Goal: Task Accomplishment & Management: Manage account settings

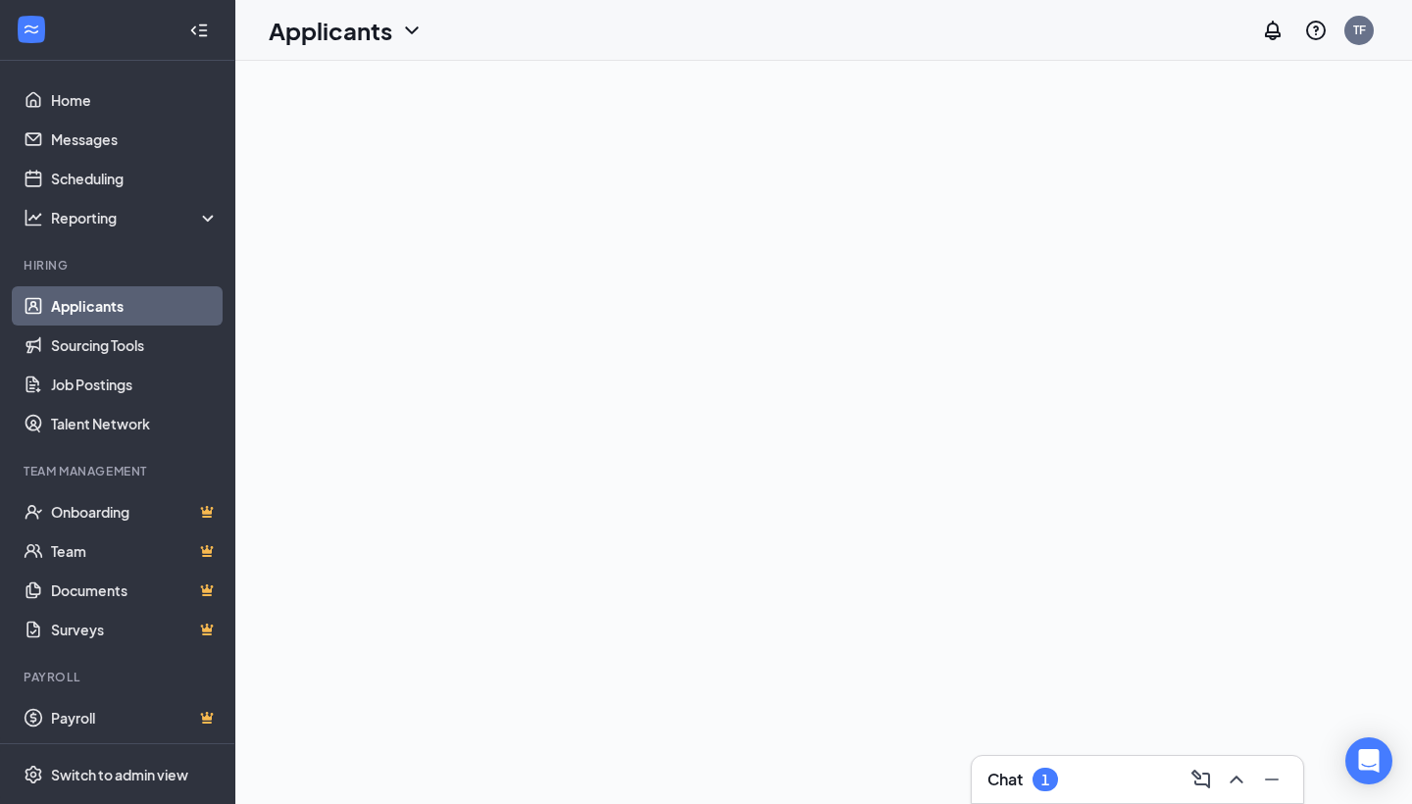
click at [1238, 776] on icon "ChevronUp" at bounding box center [1236, 780] width 24 height 24
click at [1239, 183] on icon "ComposeMessage" at bounding box center [1235, 174] width 19 height 19
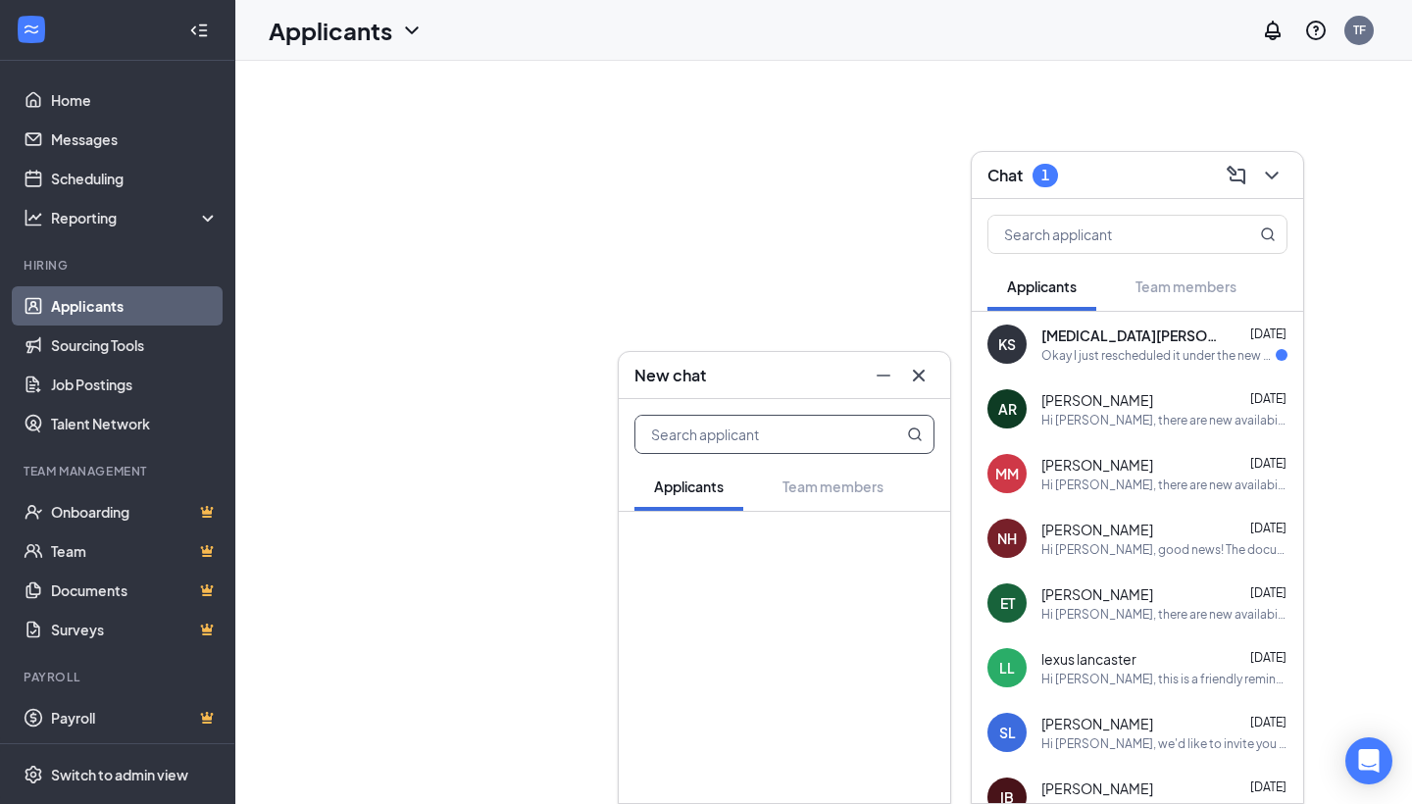
click at [1154, 364] on div "KS [MEDICAL_DATA][PERSON_NAME] [DATE] Okay I just rescheduled it under the new …" at bounding box center [1136, 344] width 331 height 65
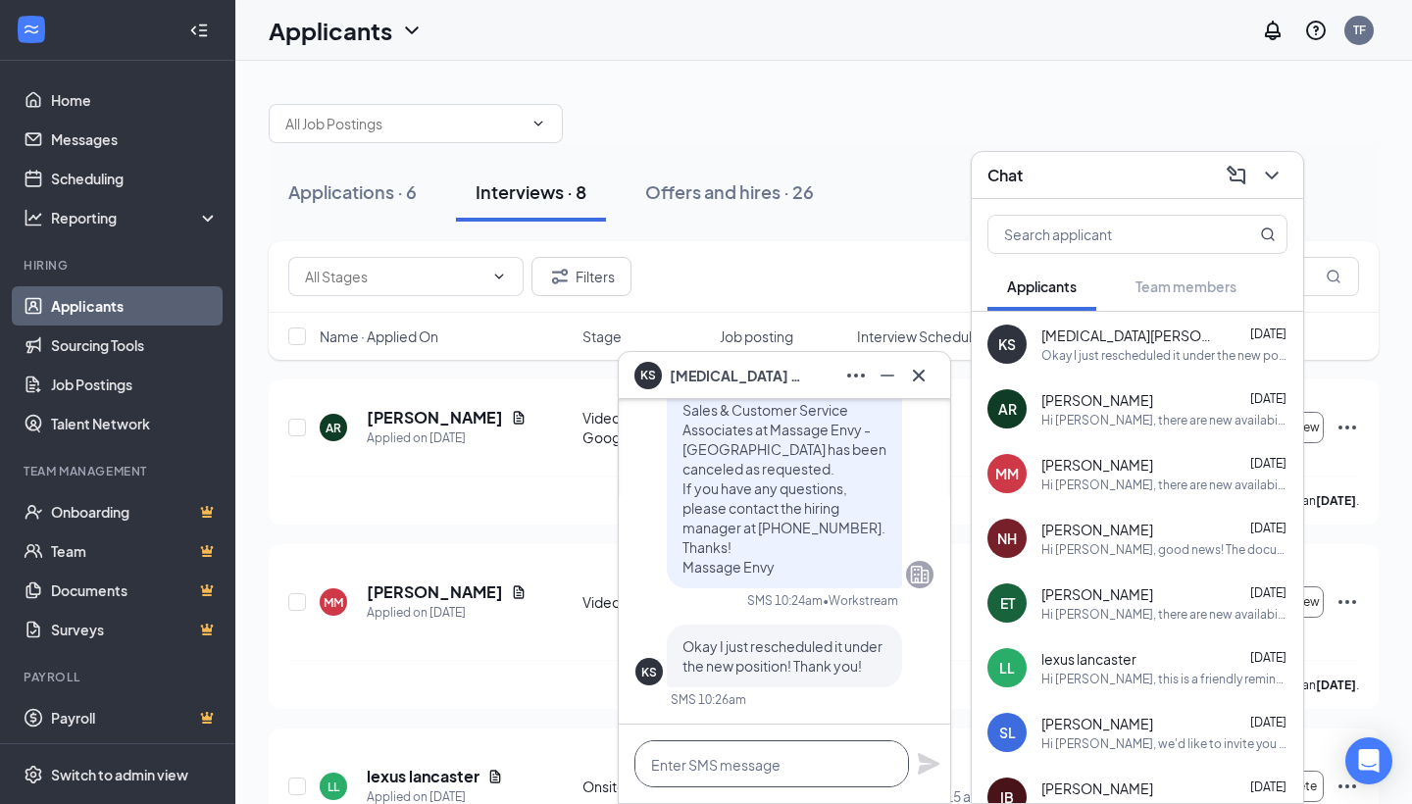
click at [733, 770] on textarea at bounding box center [771, 763] width 274 height 47
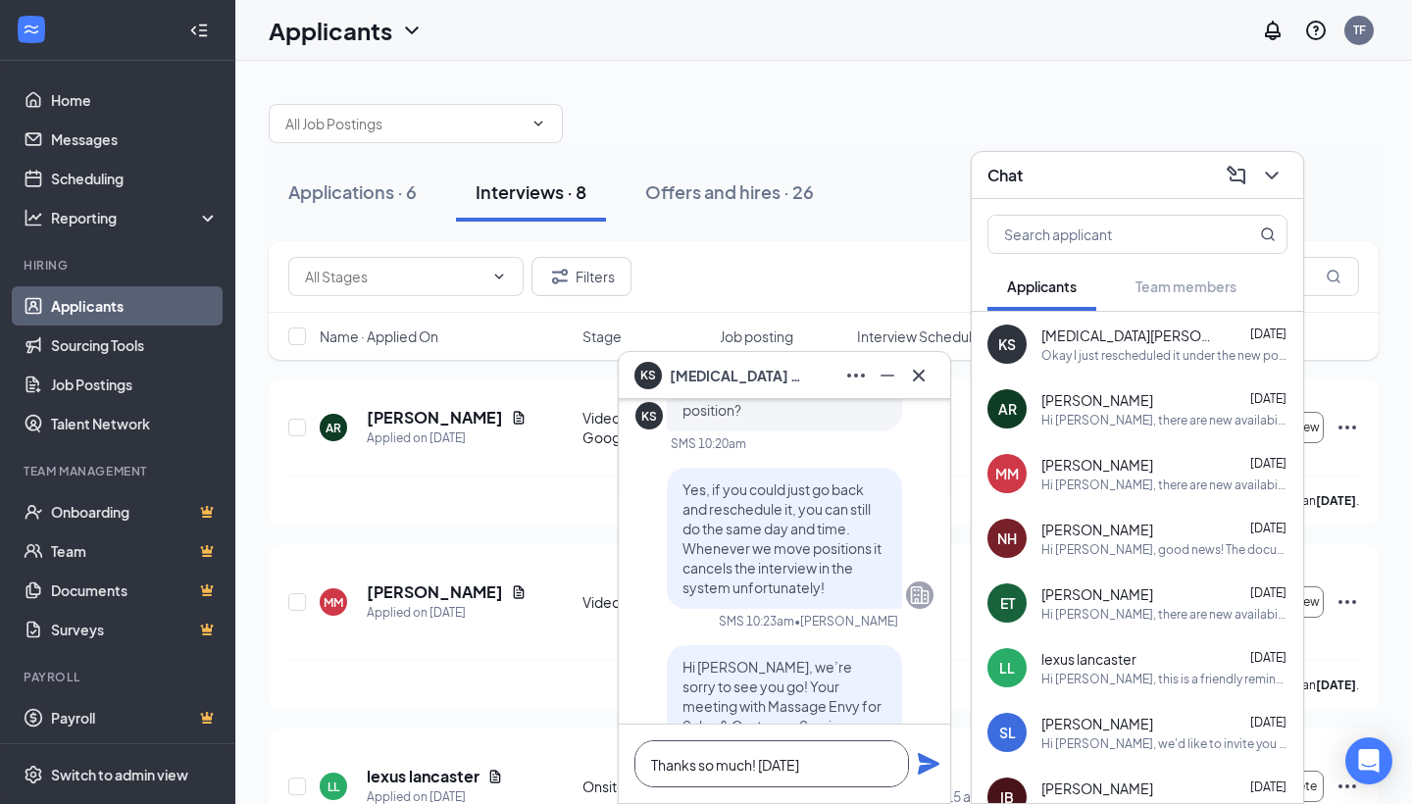
scroll to position [-314, 0]
type textarea "Thanks so much! [DATE]"
click at [1269, 174] on icon "ChevronDown" at bounding box center [1271, 176] width 13 height 8
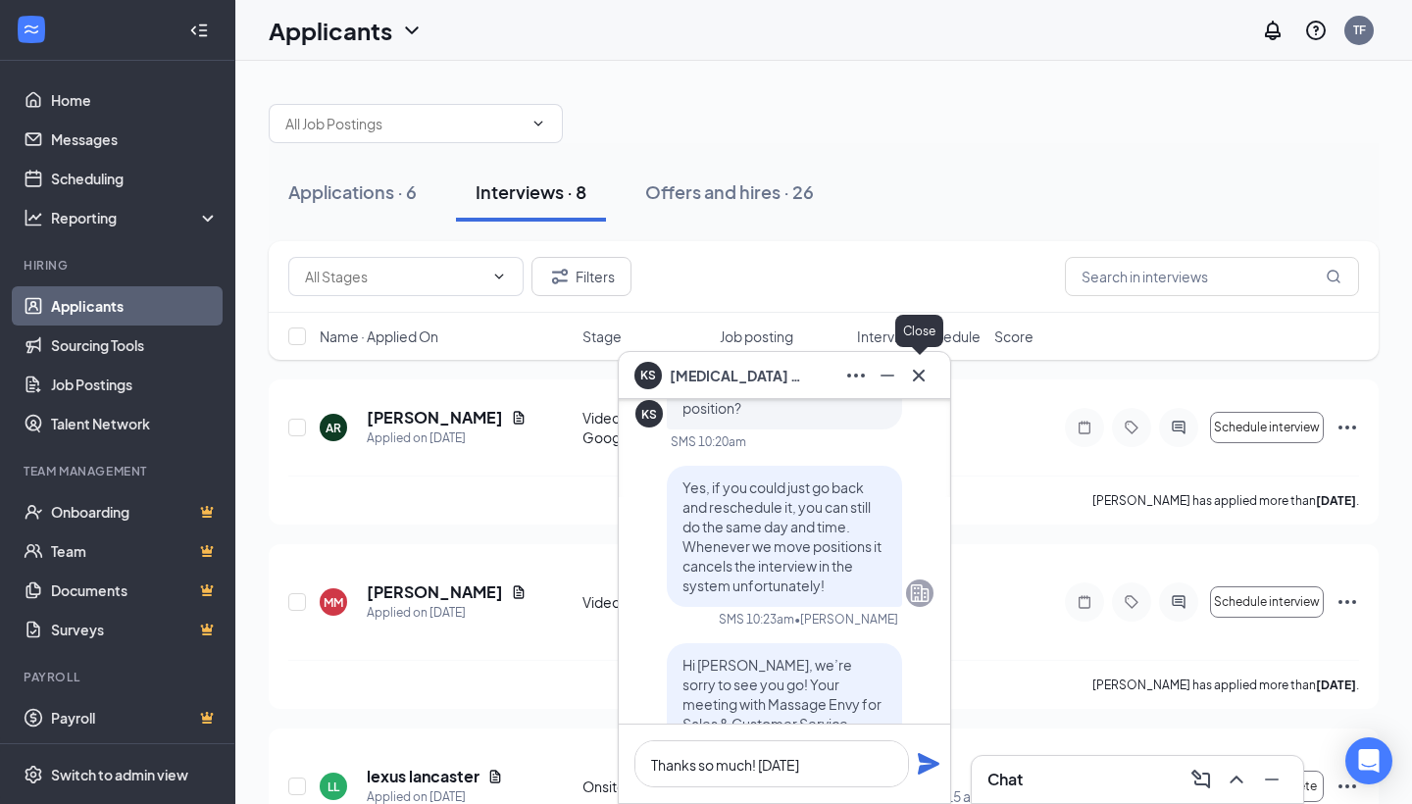
click at [917, 372] on icon "Cross" at bounding box center [919, 376] width 24 height 24
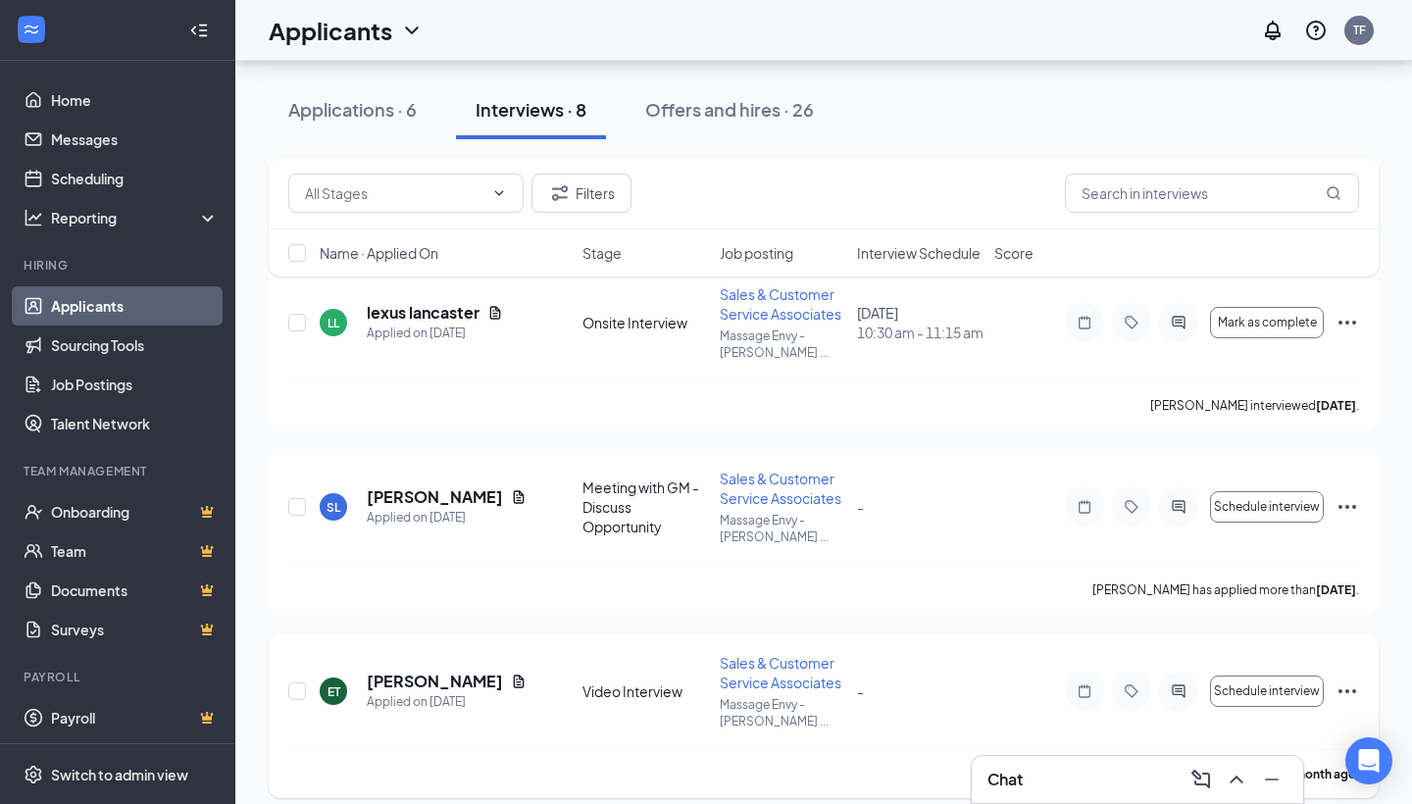
scroll to position [466, 0]
click at [375, 109] on div "Applications · 6" at bounding box center [352, 109] width 128 height 25
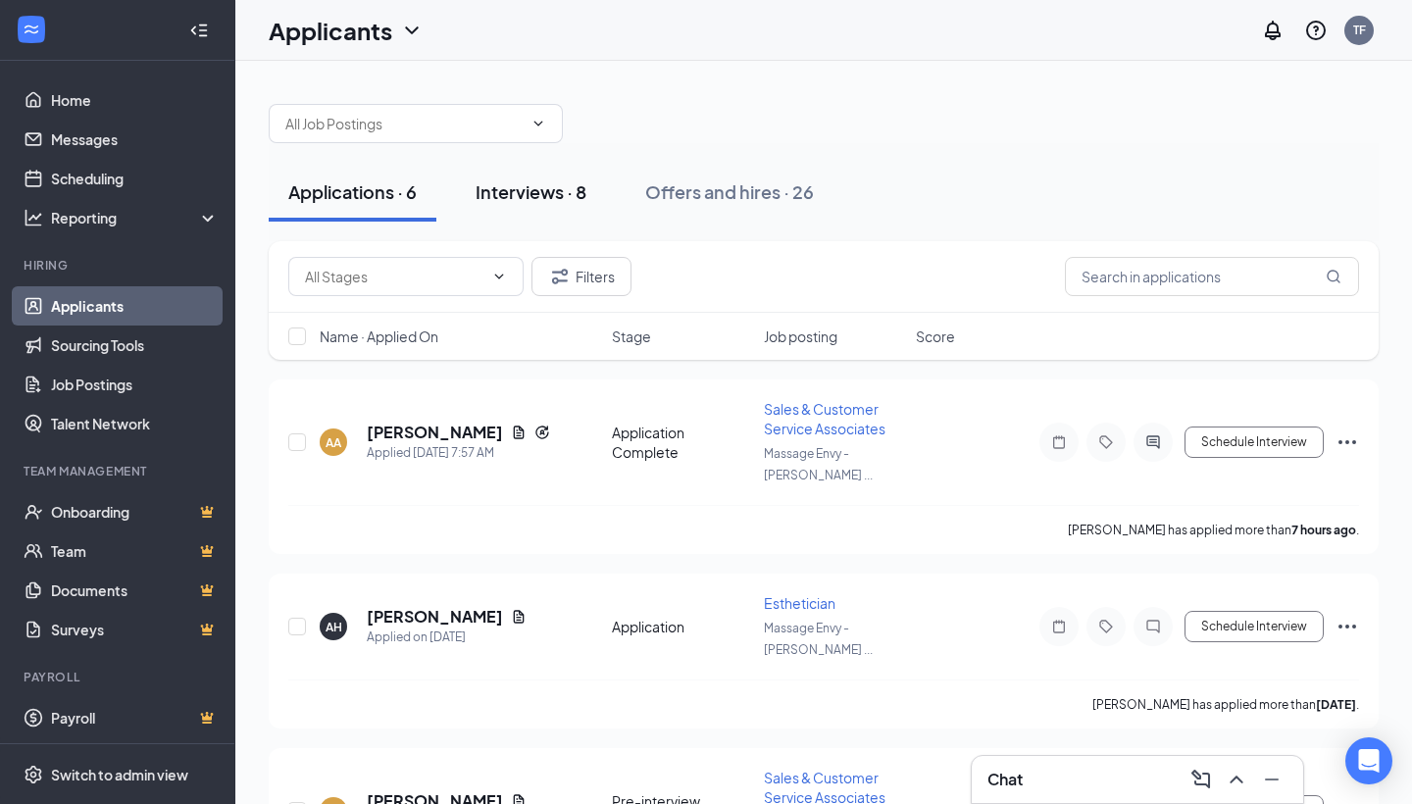
click at [524, 184] on div "Interviews · 8" at bounding box center [530, 191] width 111 height 25
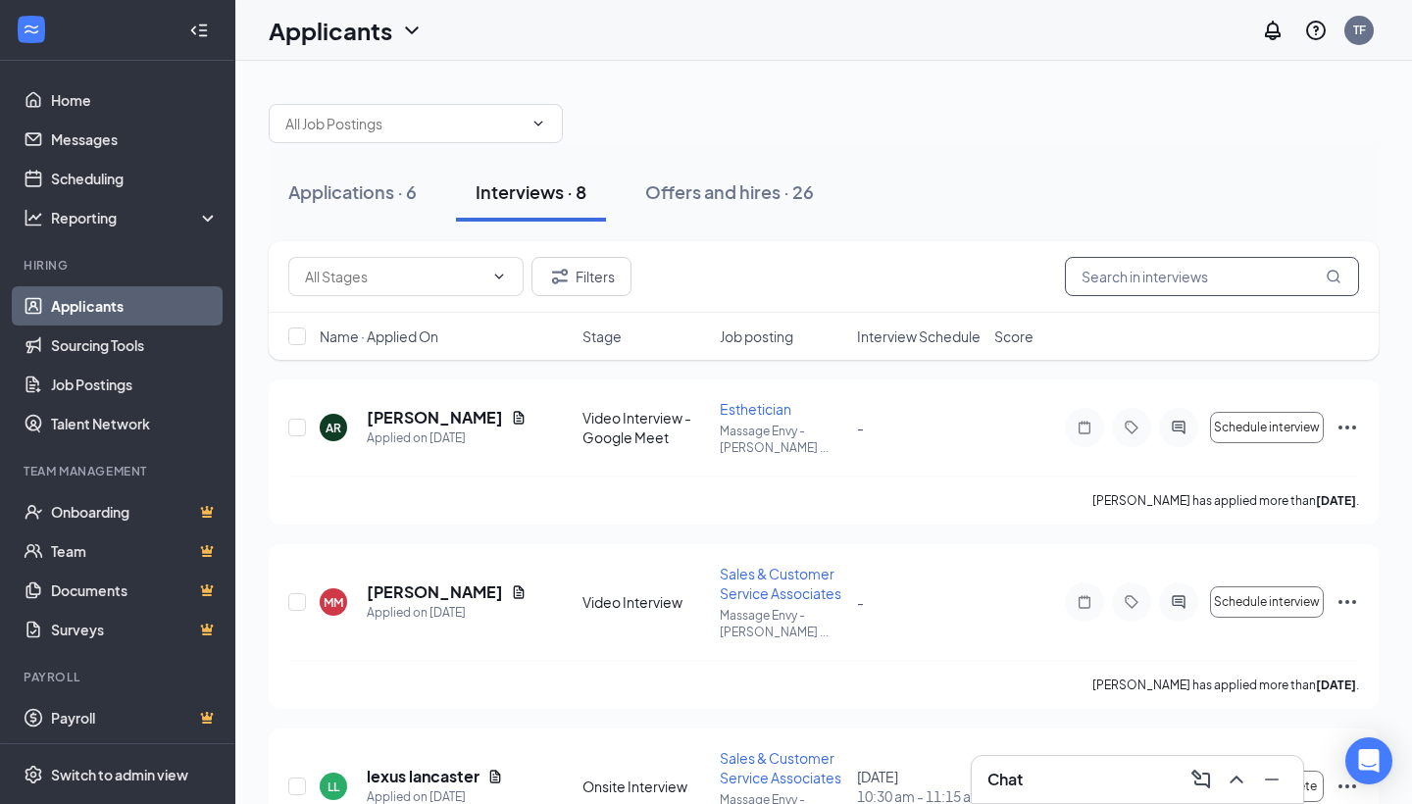
click at [1185, 275] on input "text" at bounding box center [1212, 276] width 294 height 39
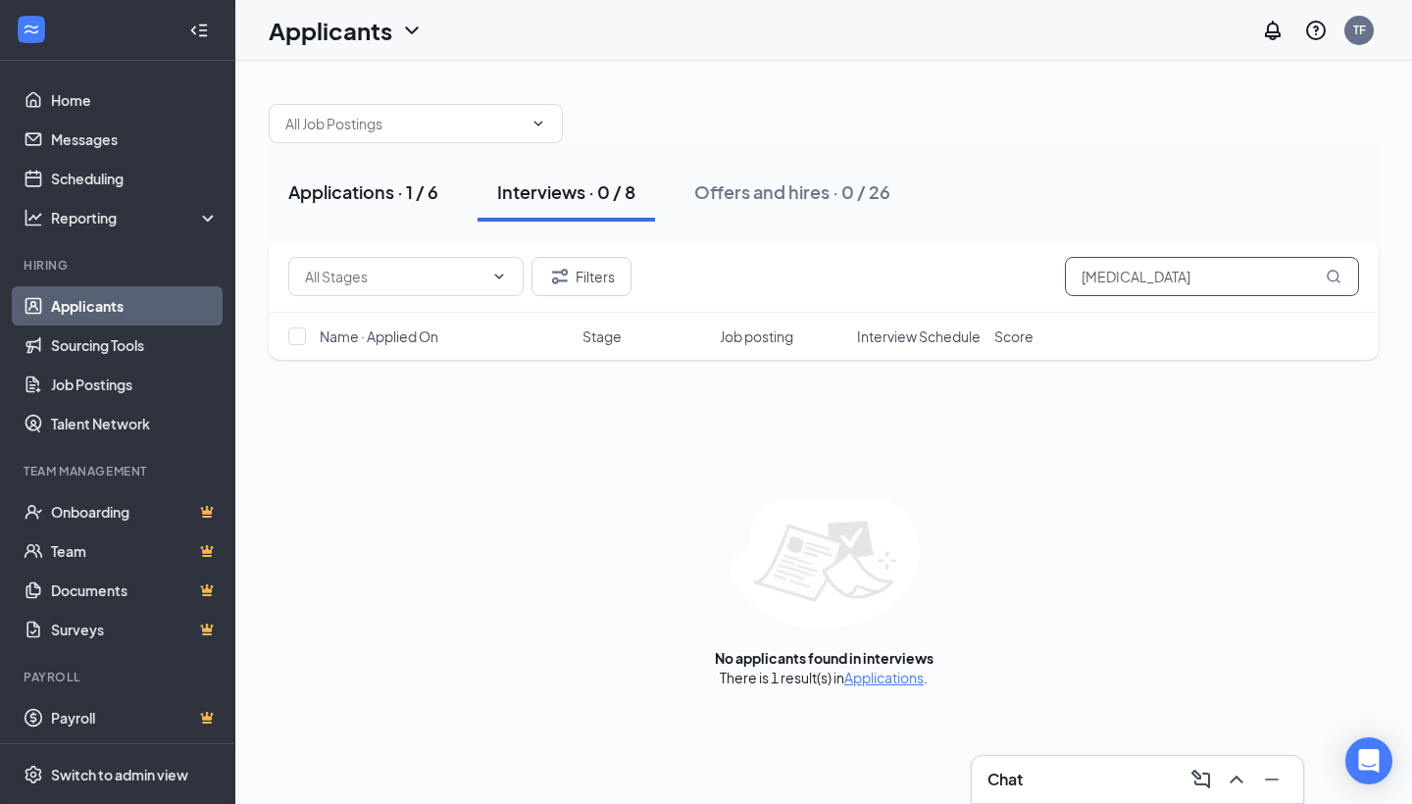
type input "[MEDICAL_DATA]"
click at [316, 179] on button "Applications · 1 / 6" at bounding box center [363, 192] width 189 height 59
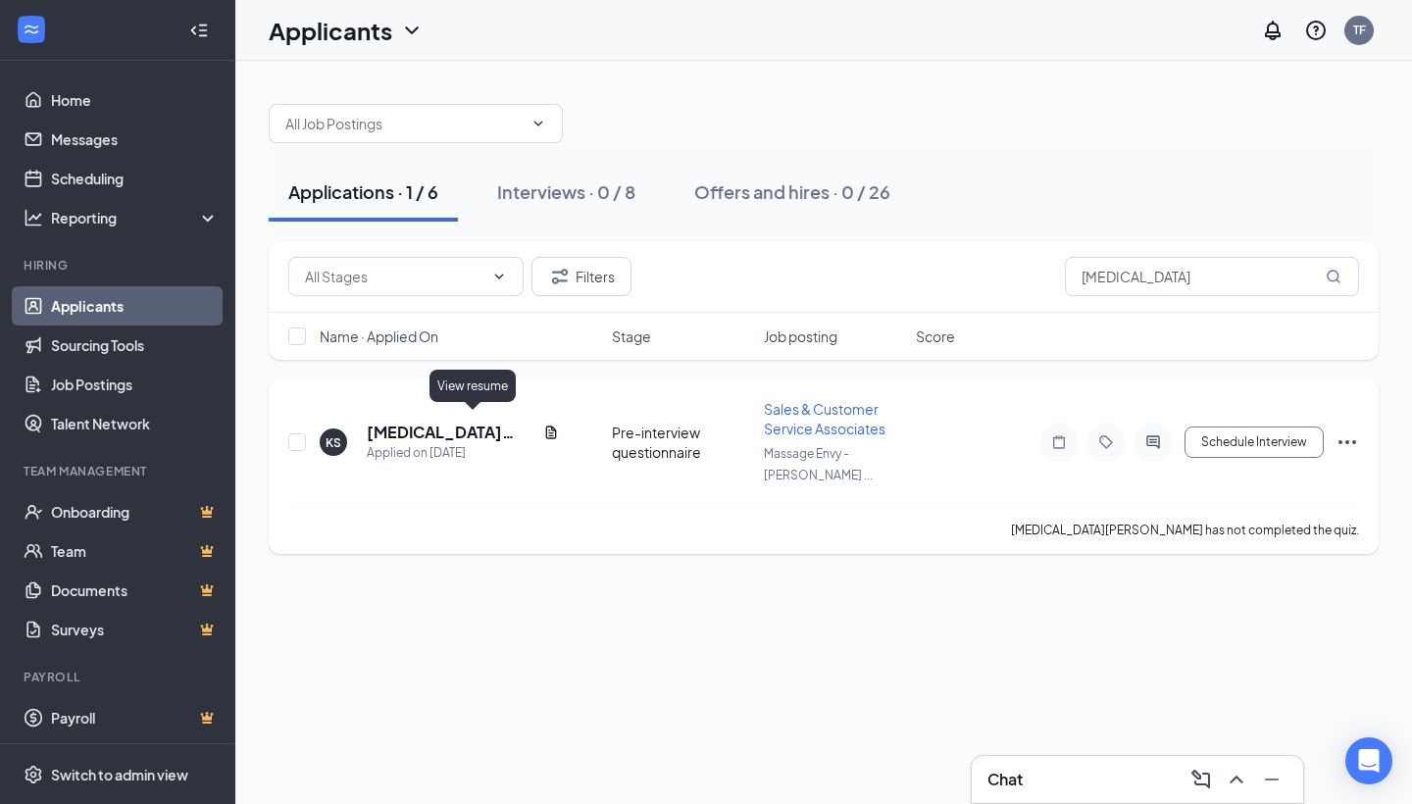
click at [546, 425] on icon "Document" at bounding box center [551, 431] width 11 height 13
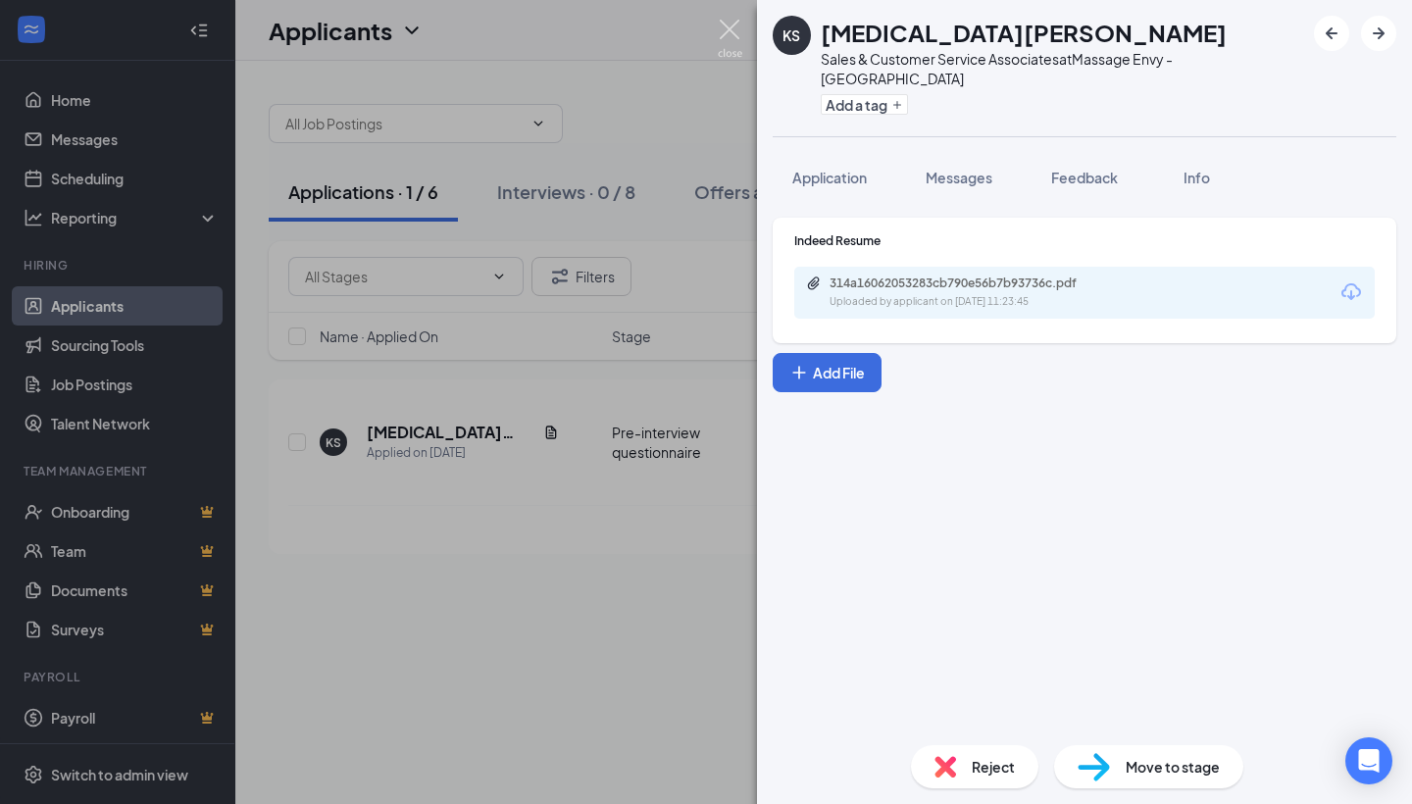
click at [730, 25] on img at bounding box center [730, 39] width 25 height 38
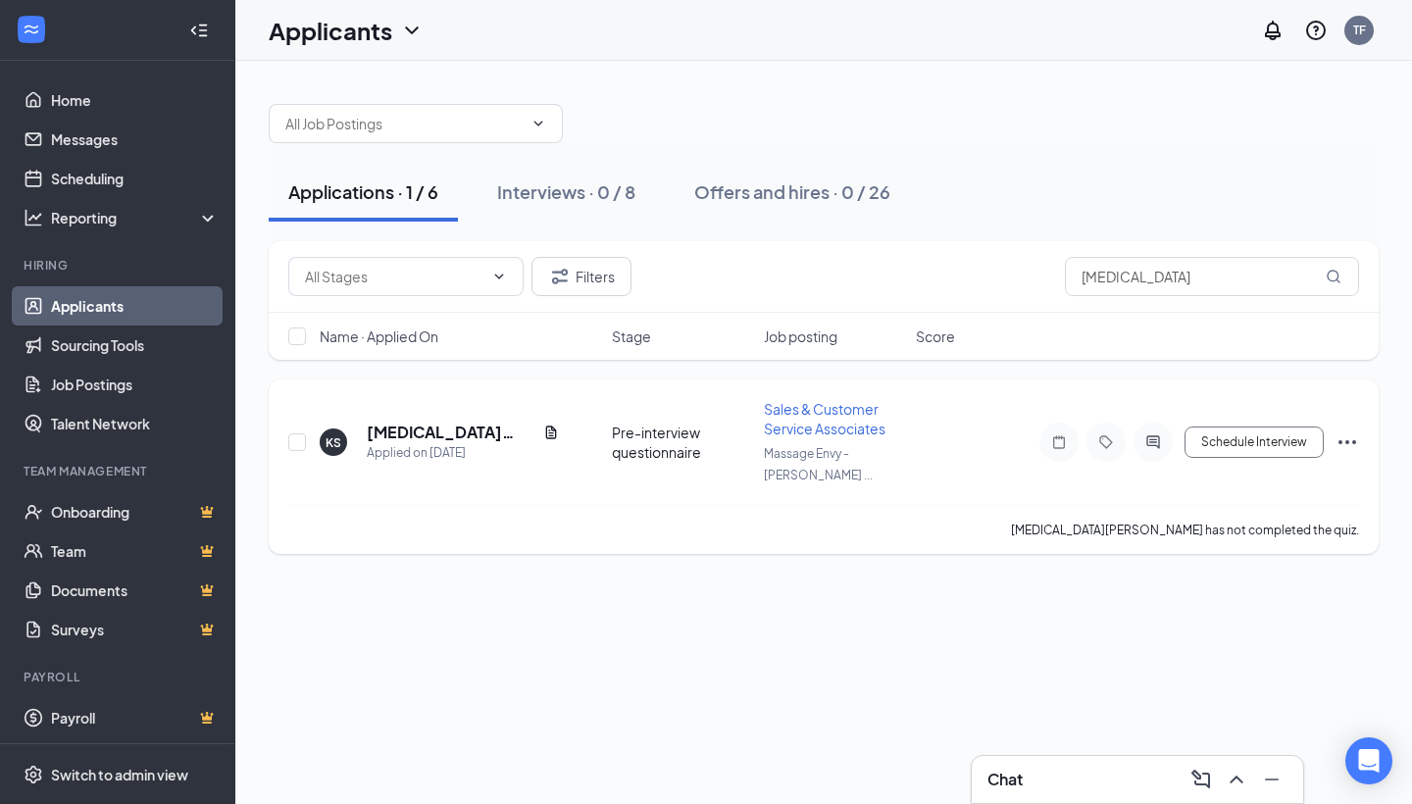
click at [796, 421] on span "Sales & Customer Service Associates" at bounding box center [825, 418] width 122 height 37
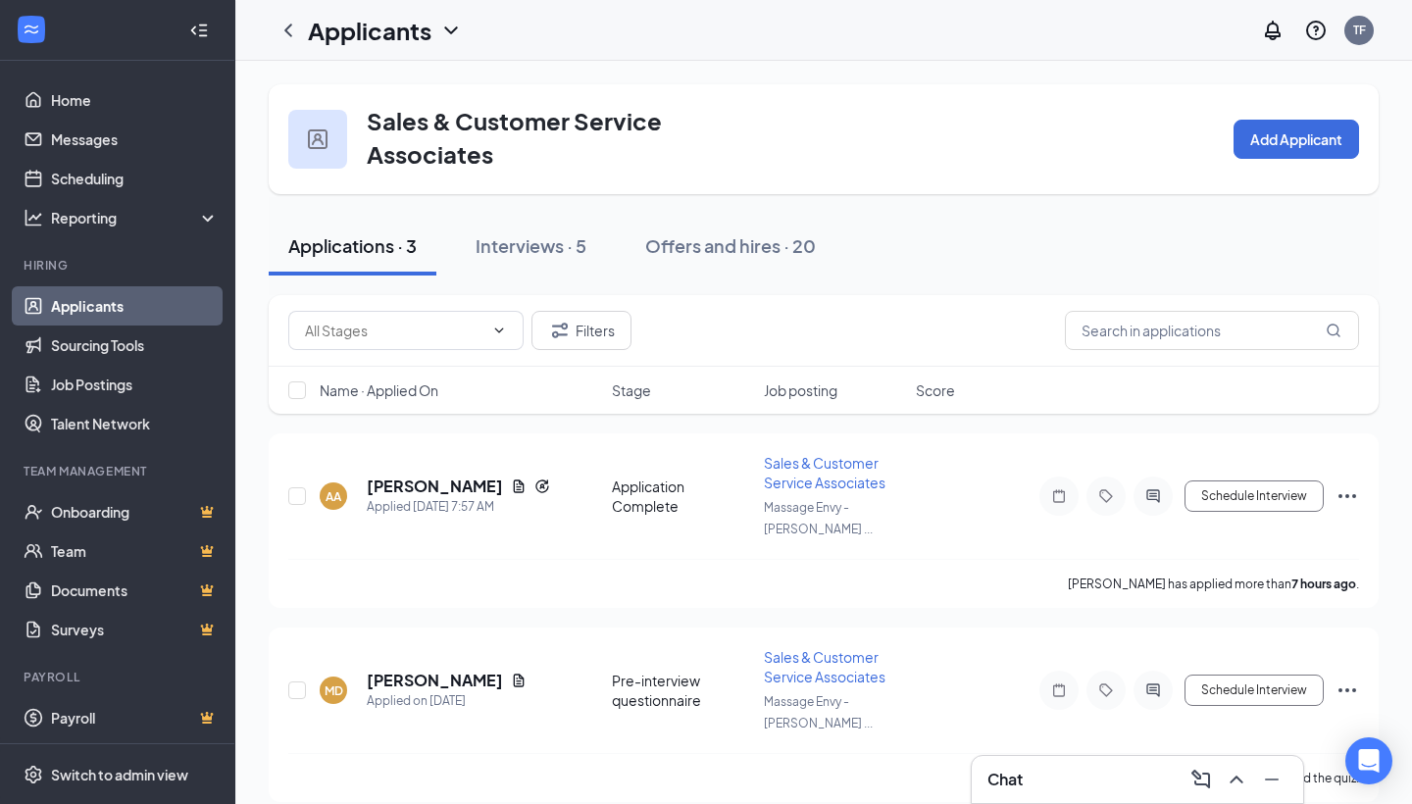
click at [390, 258] on button "Applications · 3" at bounding box center [353, 246] width 168 height 59
click at [313, 267] on button "Applications · 3" at bounding box center [353, 246] width 168 height 59
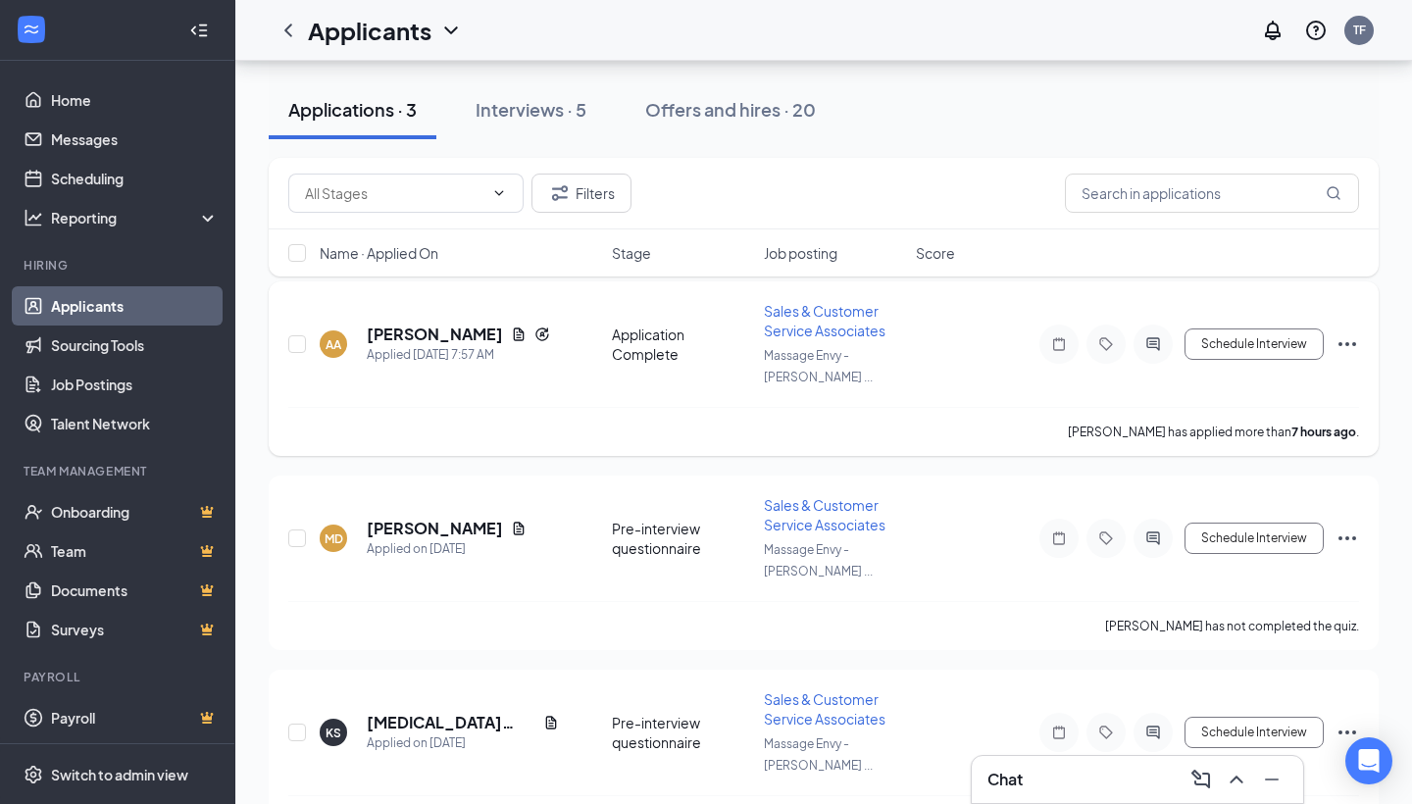
scroll to position [151, 0]
click at [773, 691] on span "Sales & Customer Service Associates" at bounding box center [825, 709] width 122 height 37
click at [385, 713] on h5 "[MEDICAL_DATA][PERSON_NAME]" at bounding box center [451, 724] width 169 height 22
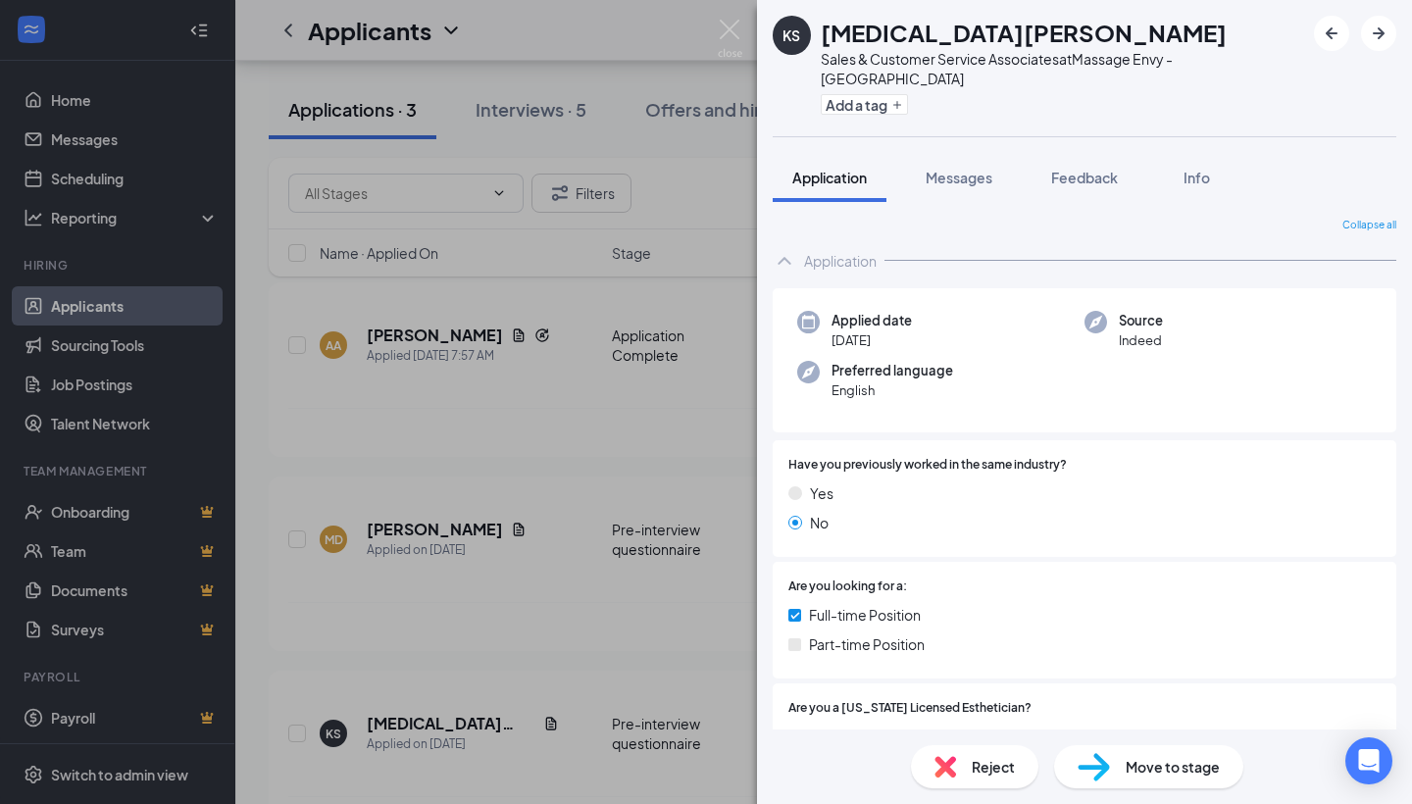
click at [1152, 765] on span "Move to stage" at bounding box center [1172, 767] width 94 height 22
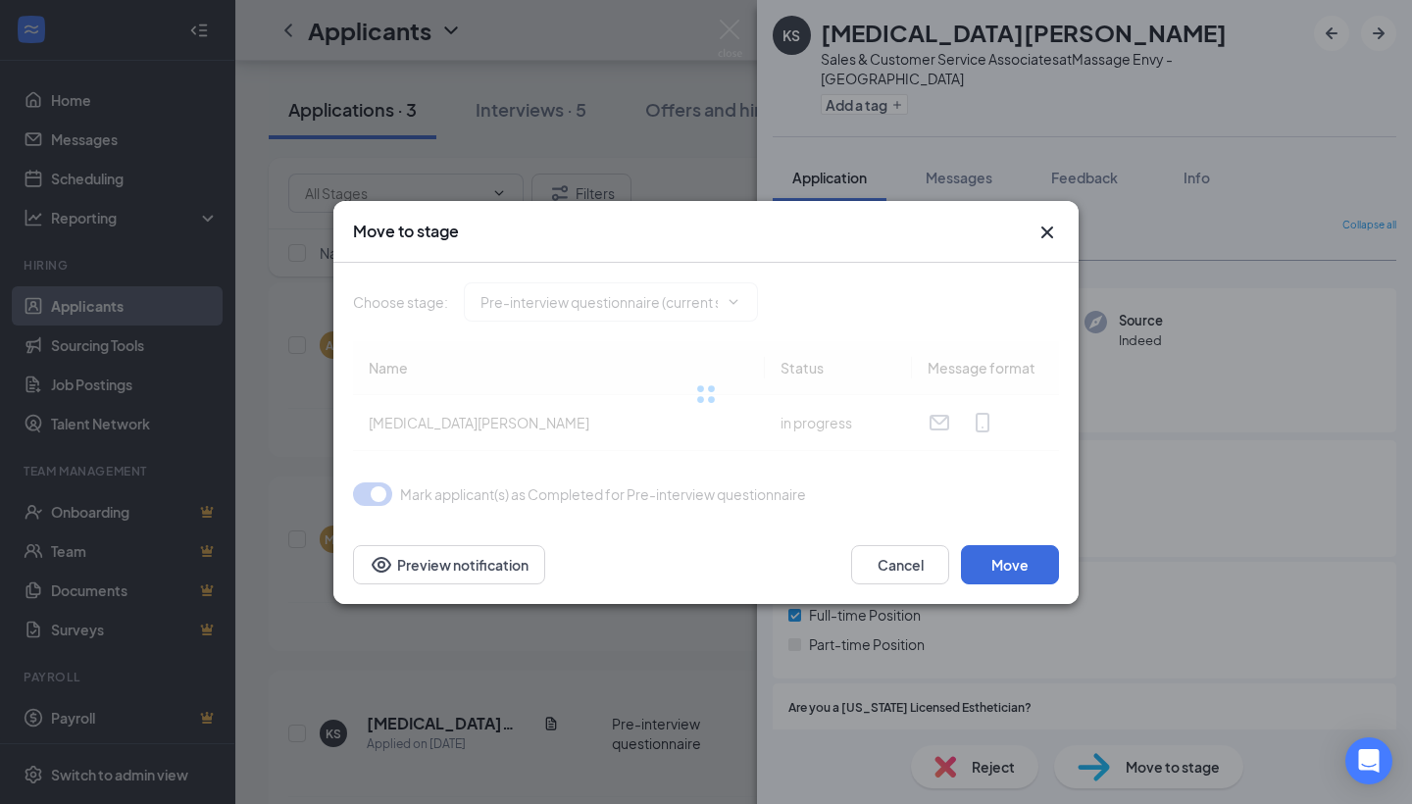
type input "Video Interview (next stage)"
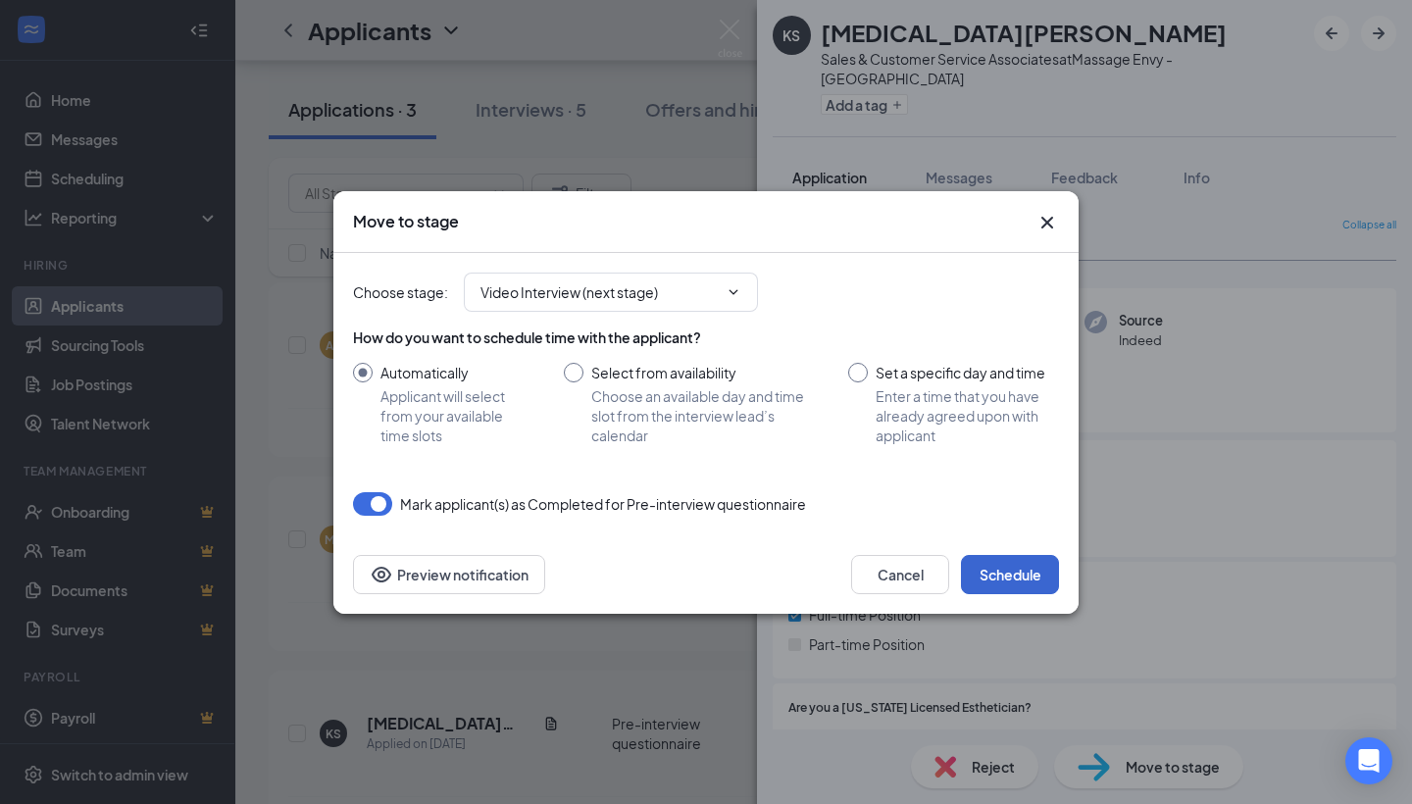
click at [987, 576] on button "Schedule" at bounding box center [1010, 574] width 98 height 39
